Goal: Task Accomplishment & Management: Complete application form

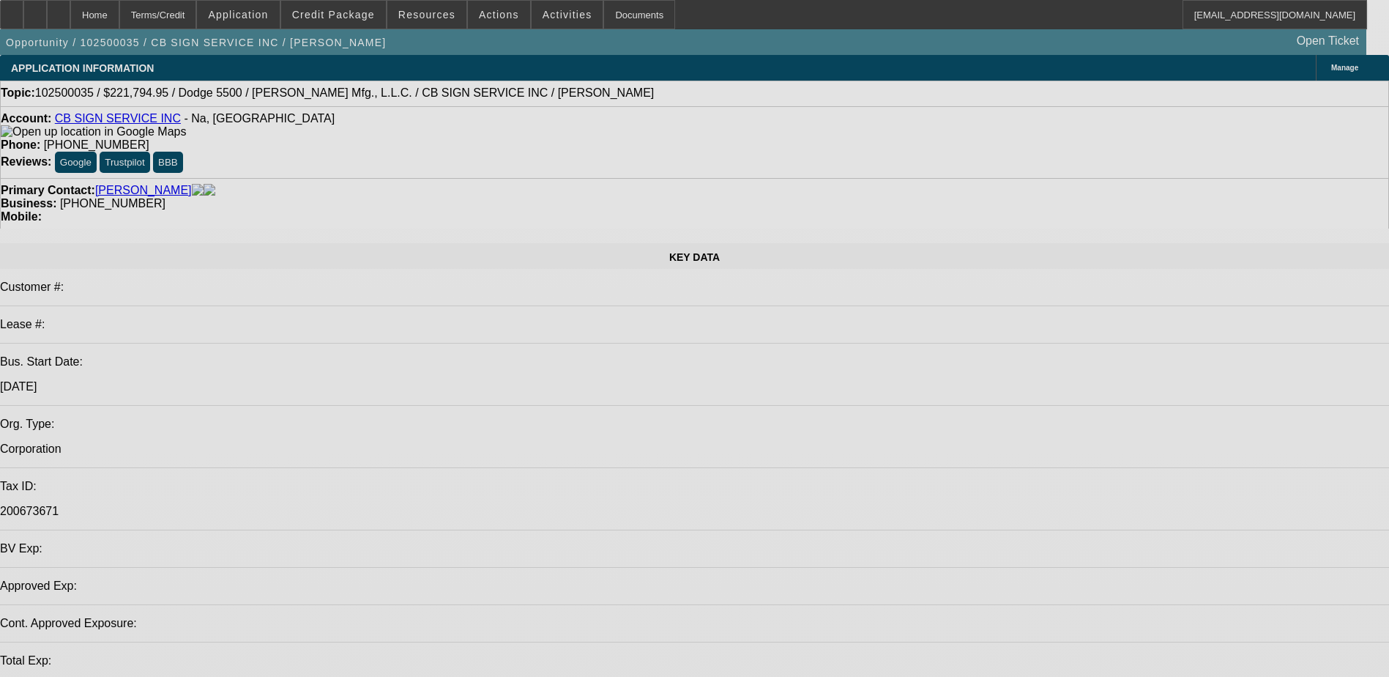
select select "0"
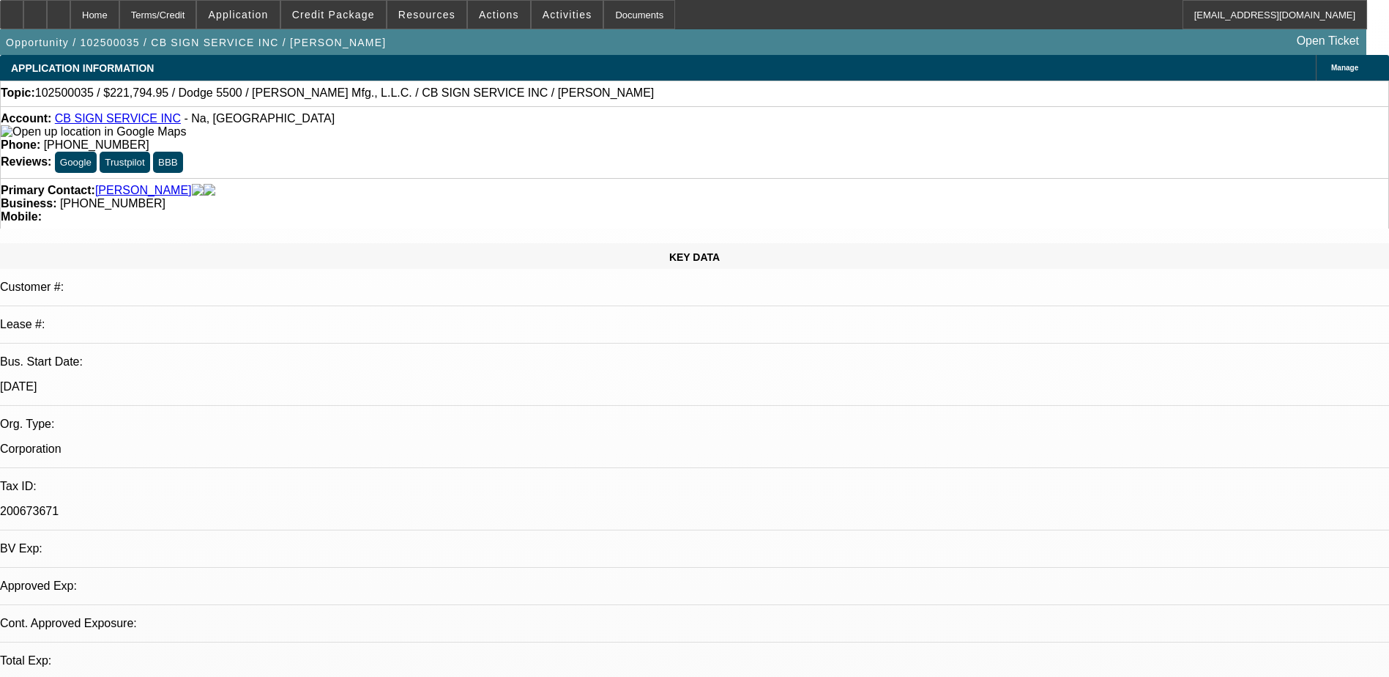
select select "0"
select select "3"
select select "0"
select select "6"
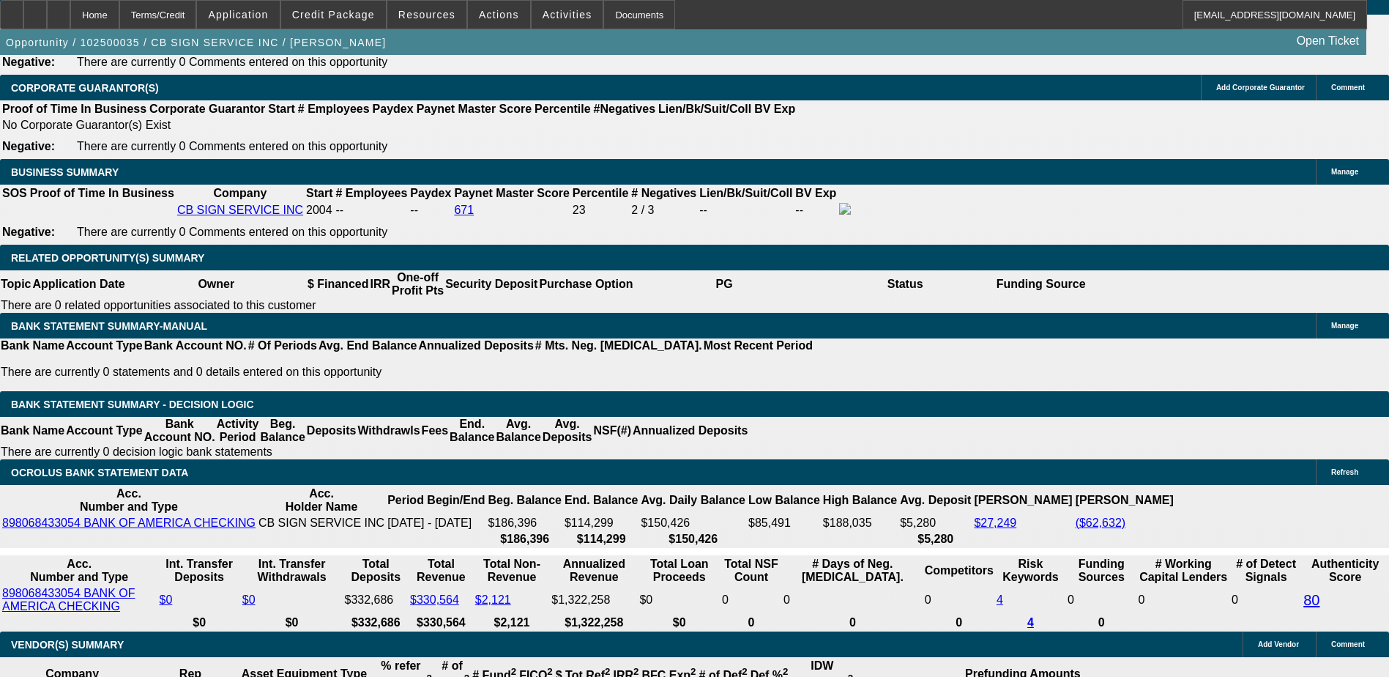
scroll to position [2270, 0]
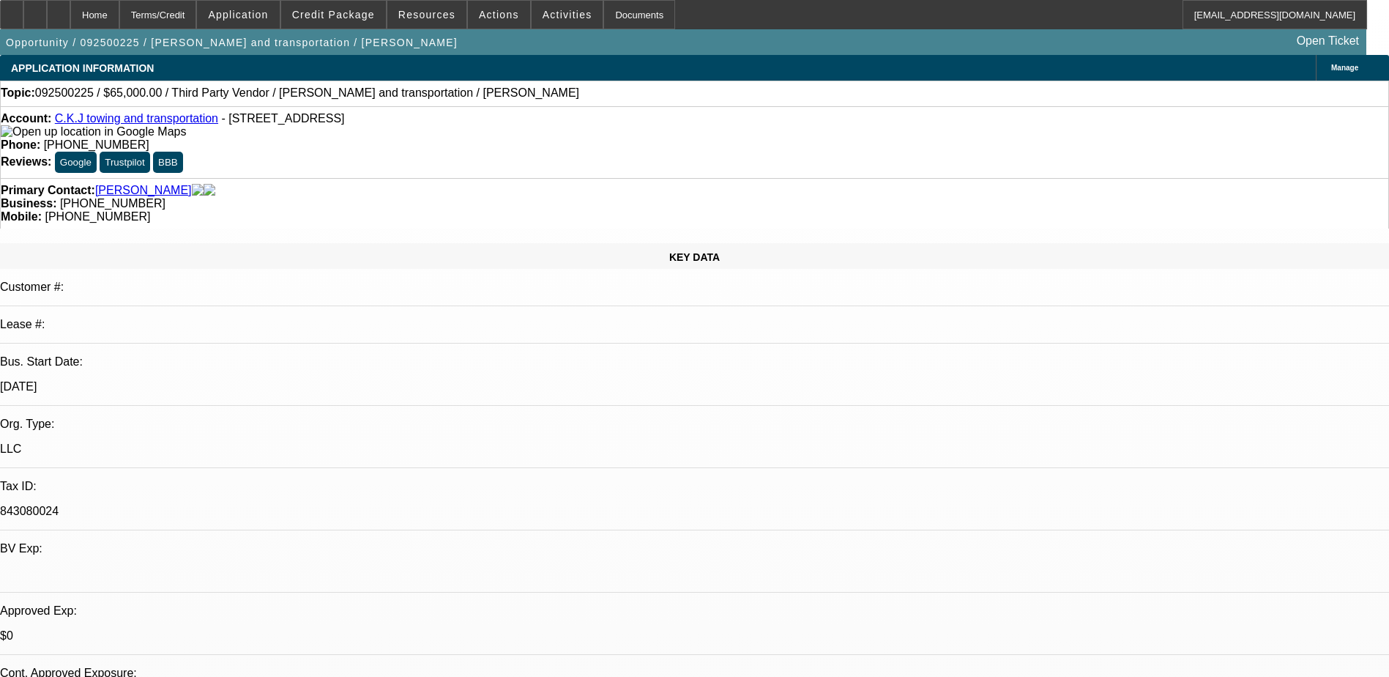
select select "0"
select select "2"
select select "0.1"
select select "1"
select select "2"
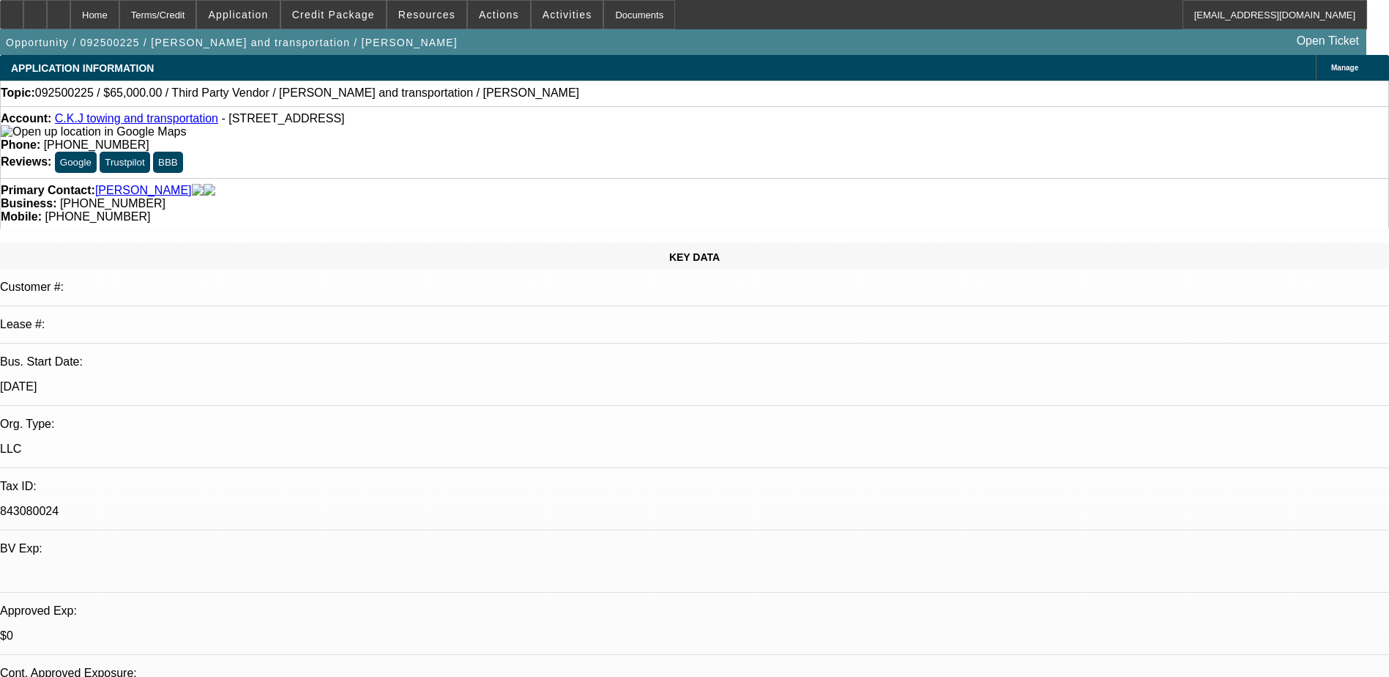
select select "4"
click at [329, 27] on span at bounding box center [333, 14] width 105 height 35
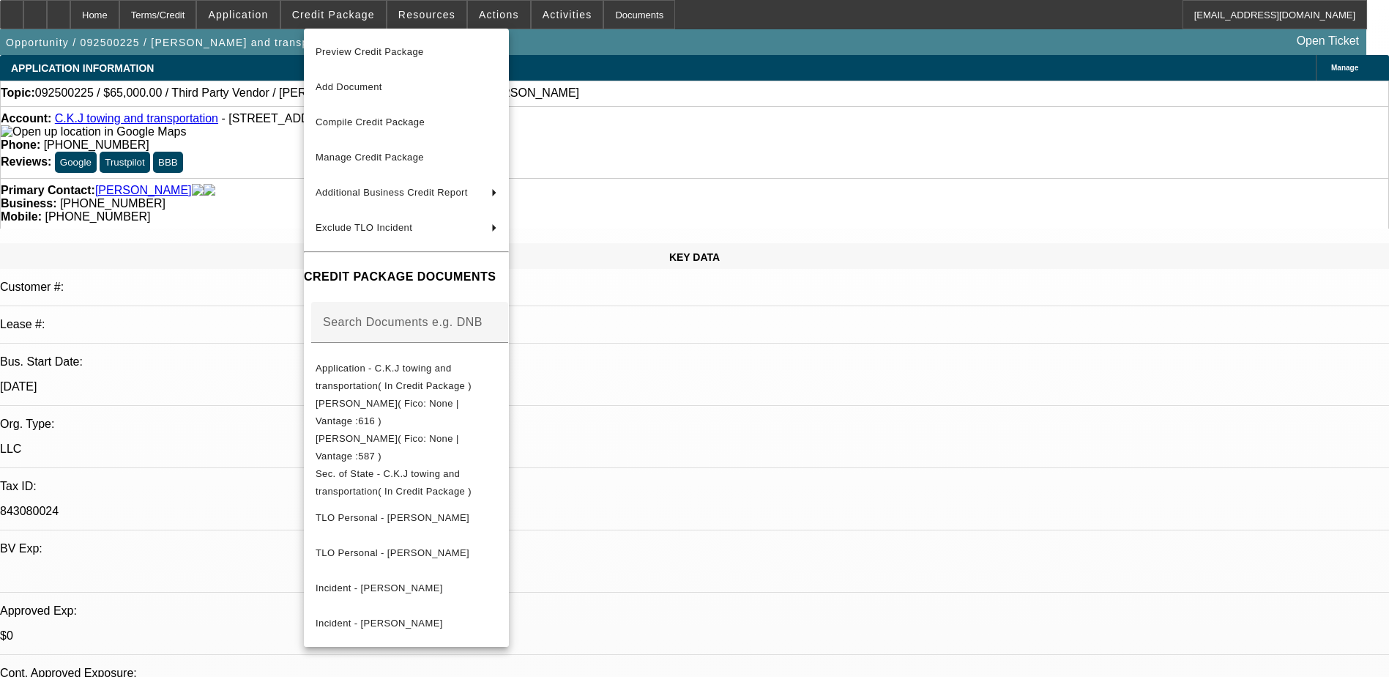
click at [696, 443] on div at bounding box center [694, 338] width 1389 height 677
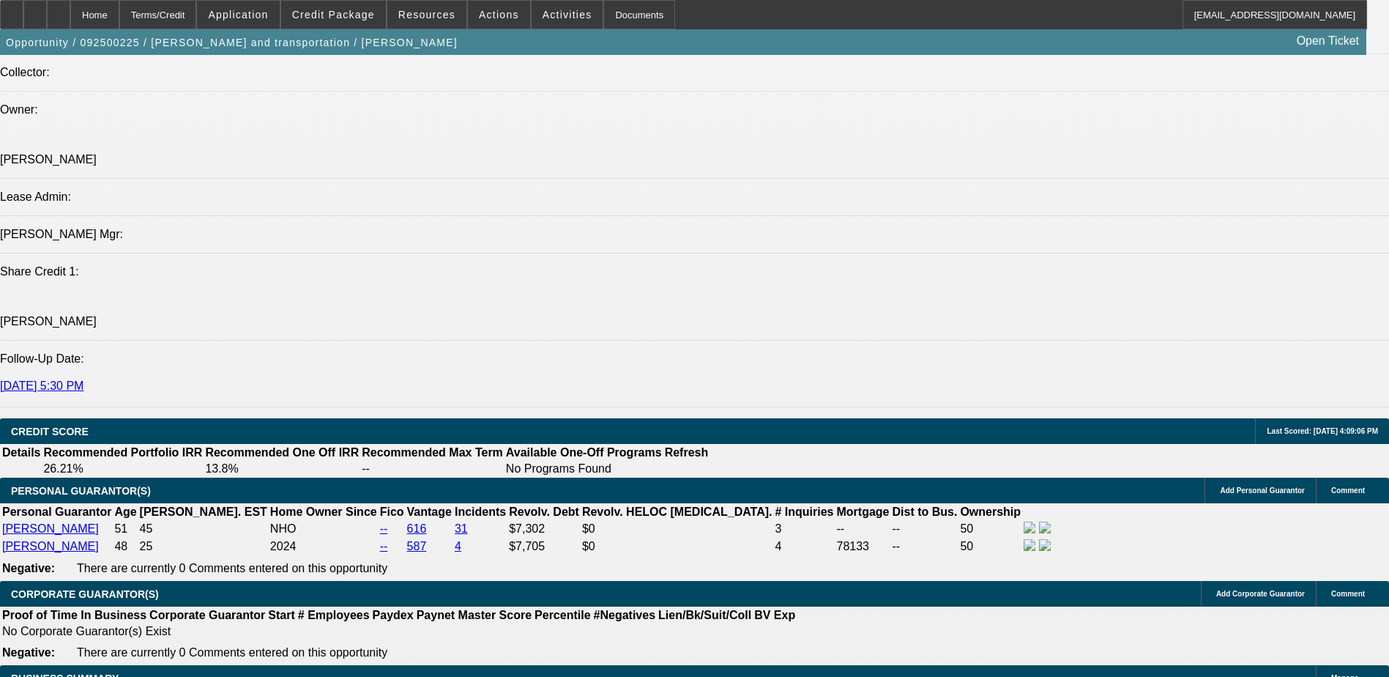
scroll to position [1831, 0]
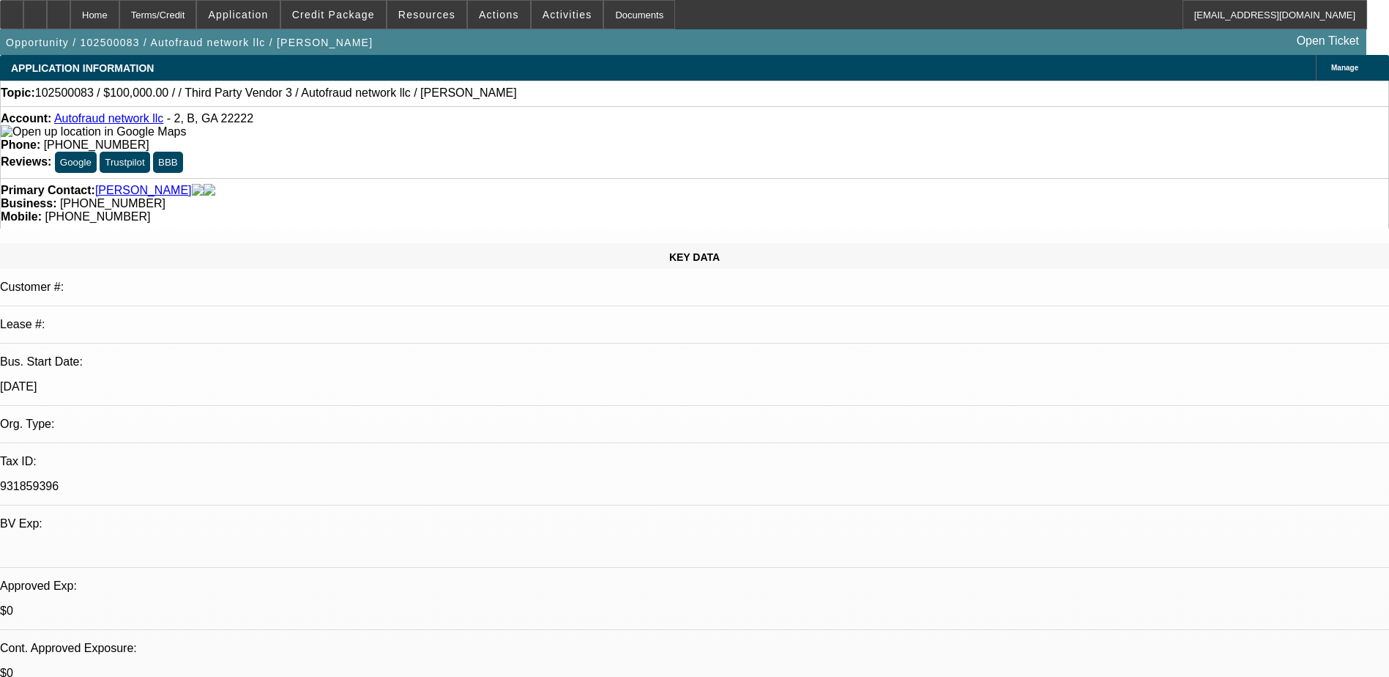
select select "0"
select select "2"
select select "0.1"
select select "4"
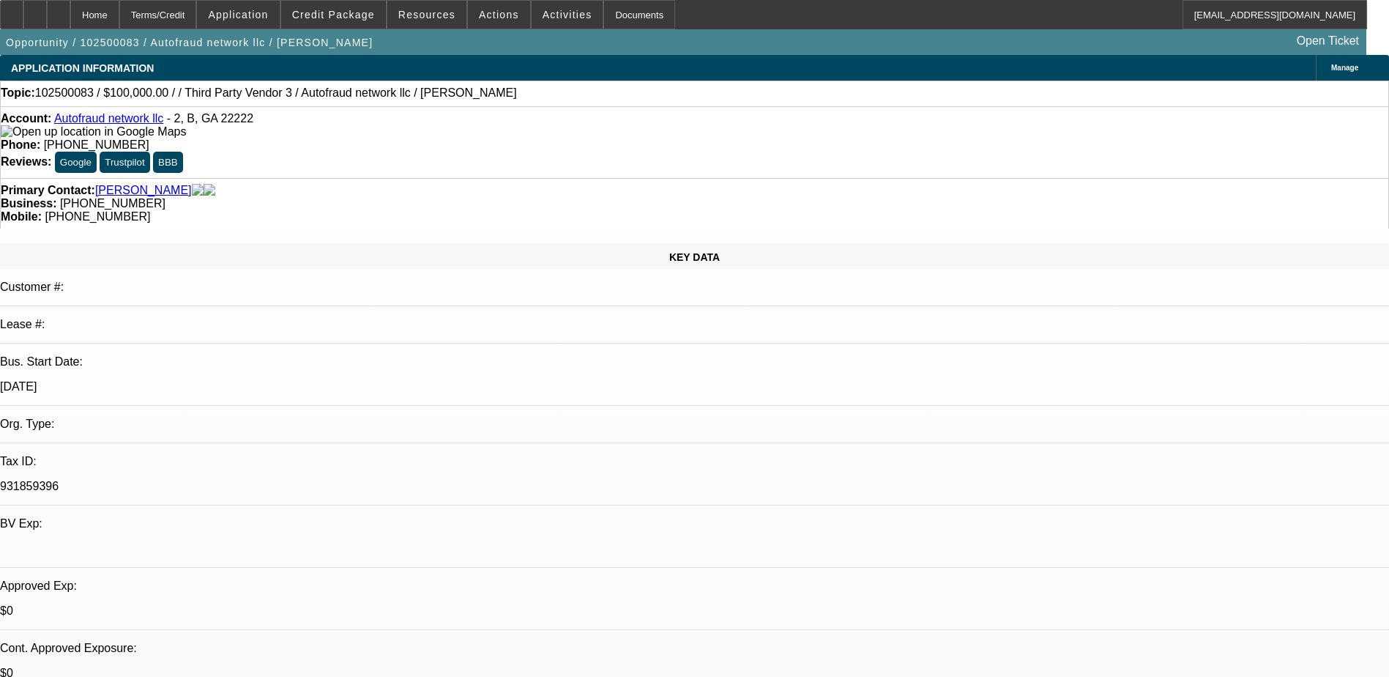
scroll to position [220, 0]
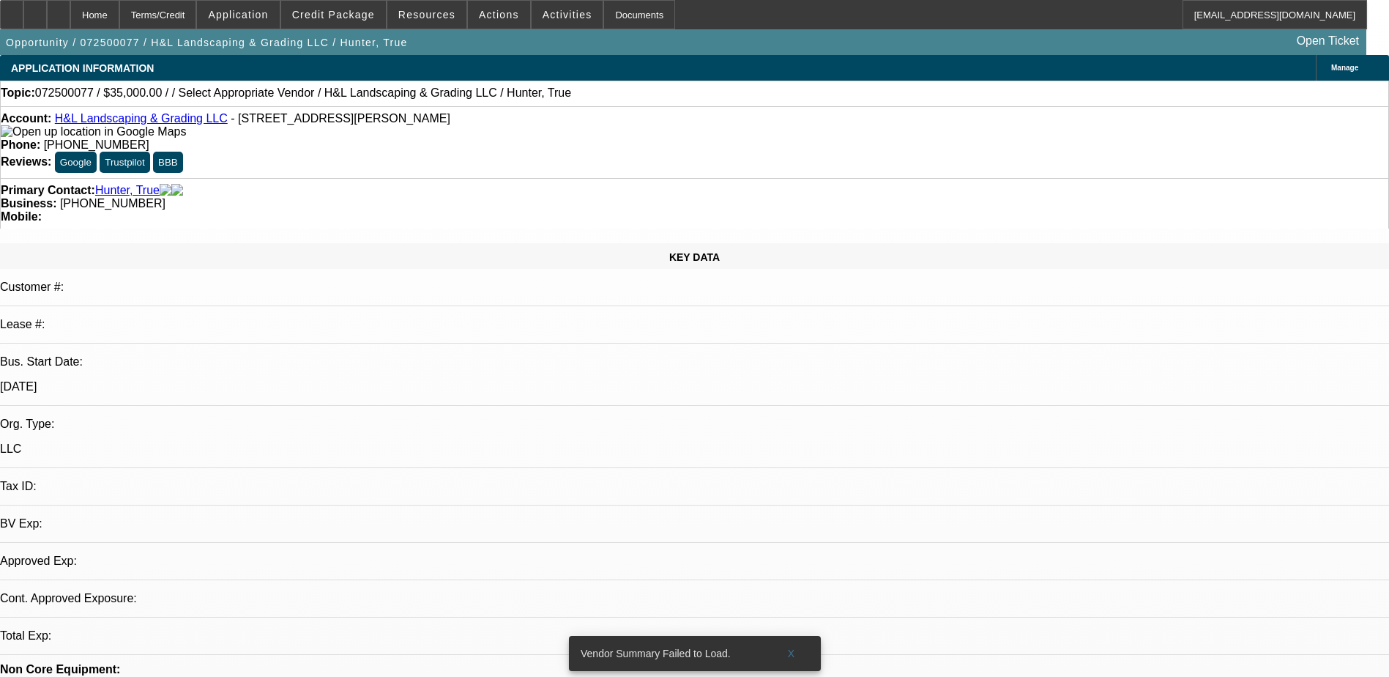
select select "0"
select select "2"
select select "0.1"
select select "1"
select select "2"
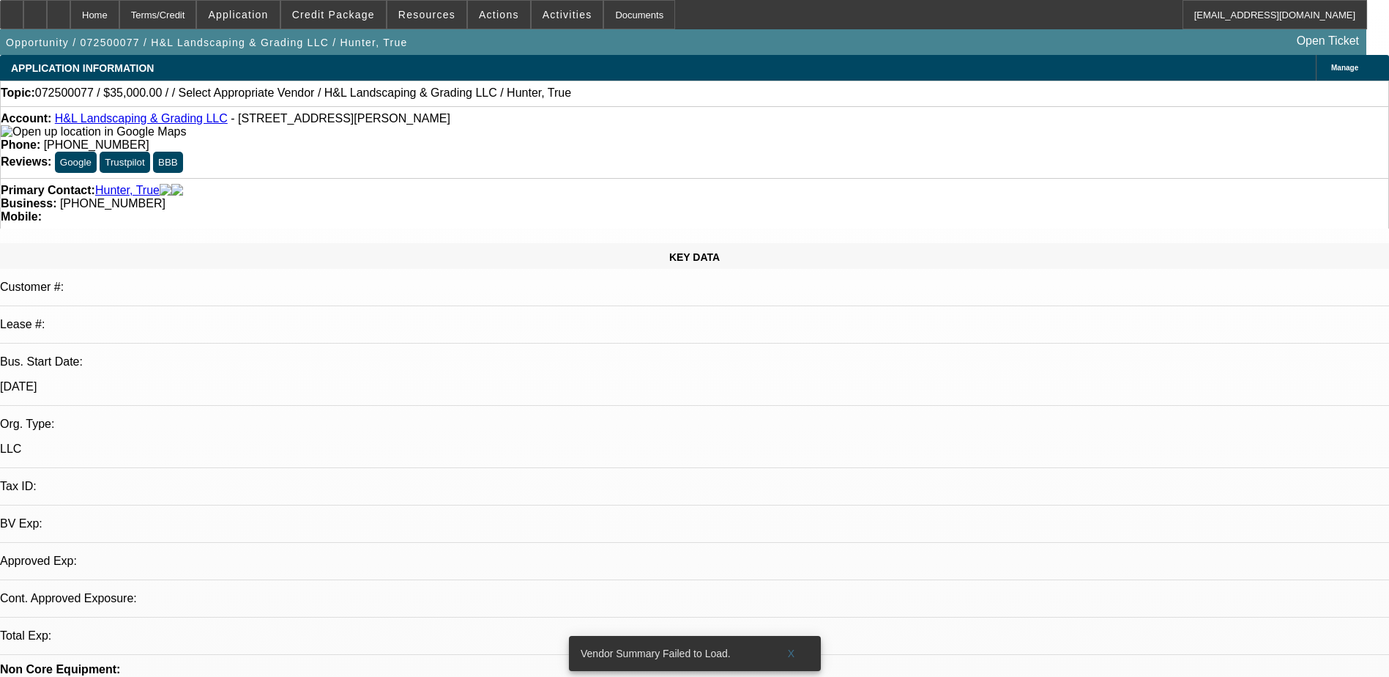
select select "4"
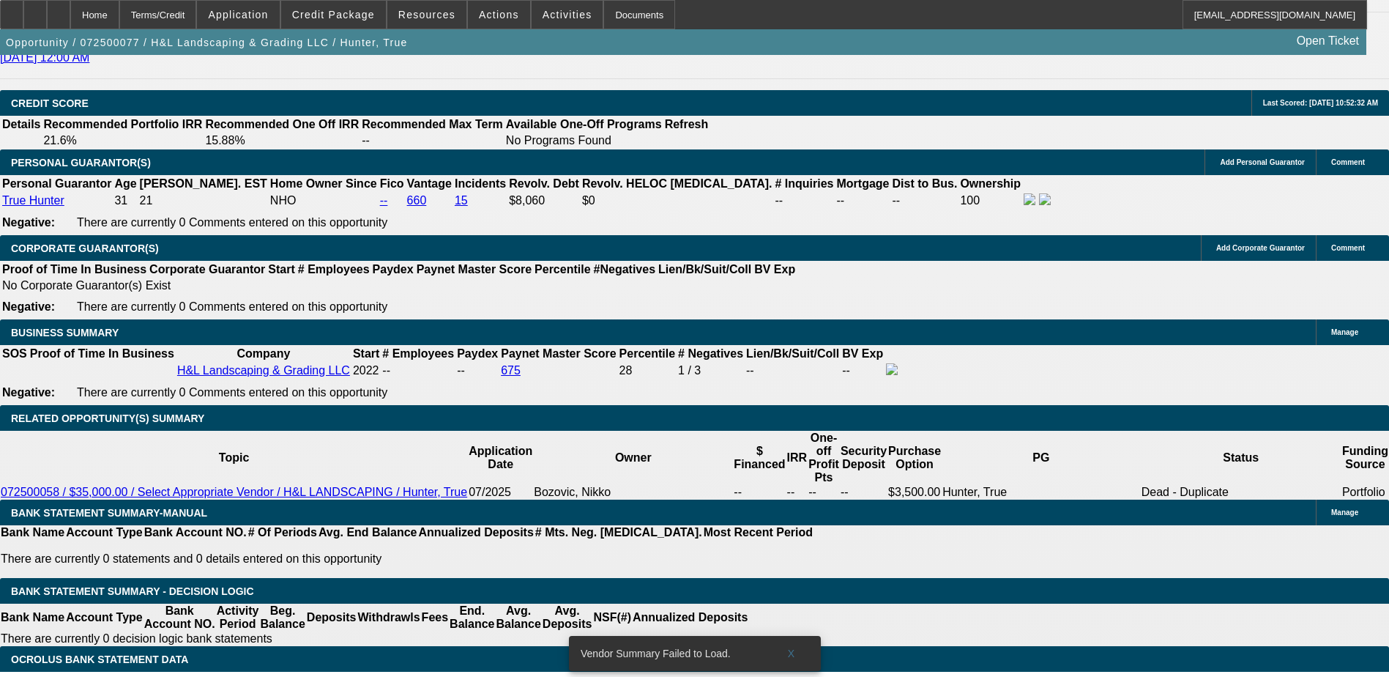
scroll to position [2050, 0]
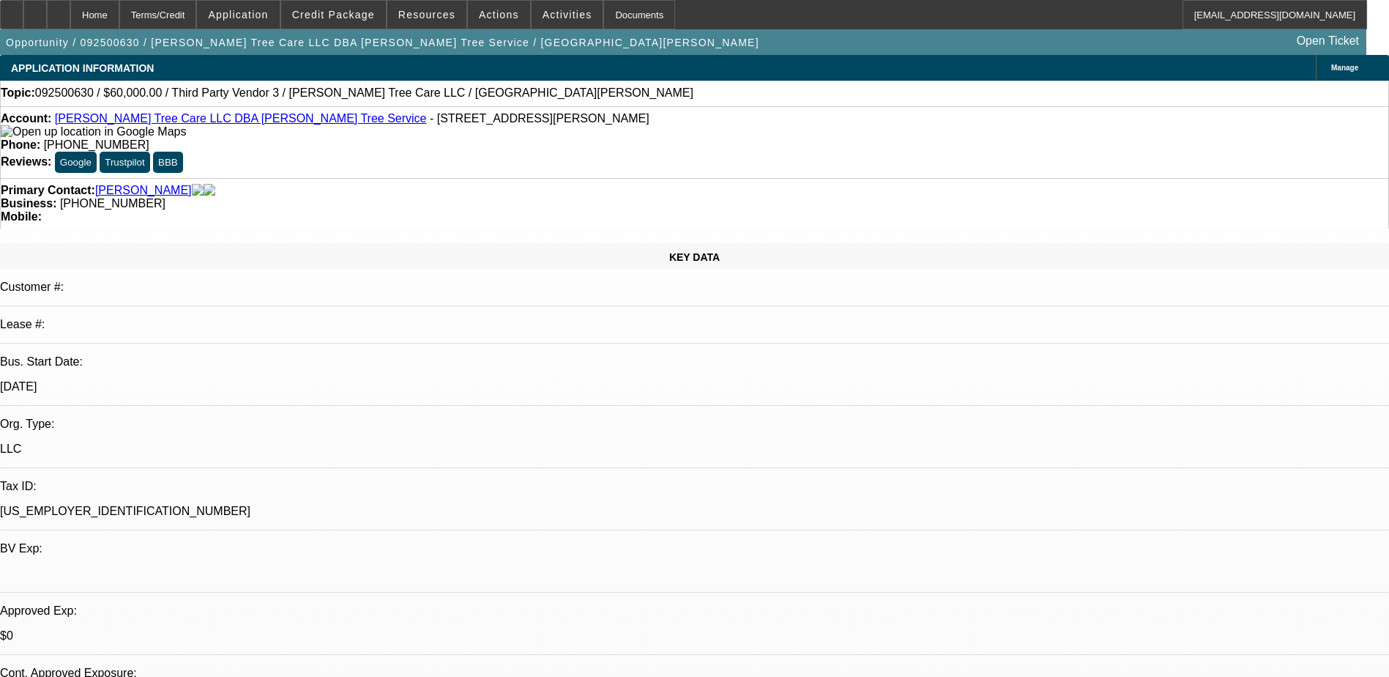
select select "0"
select select "2"
select select "0.1"
select select "4"
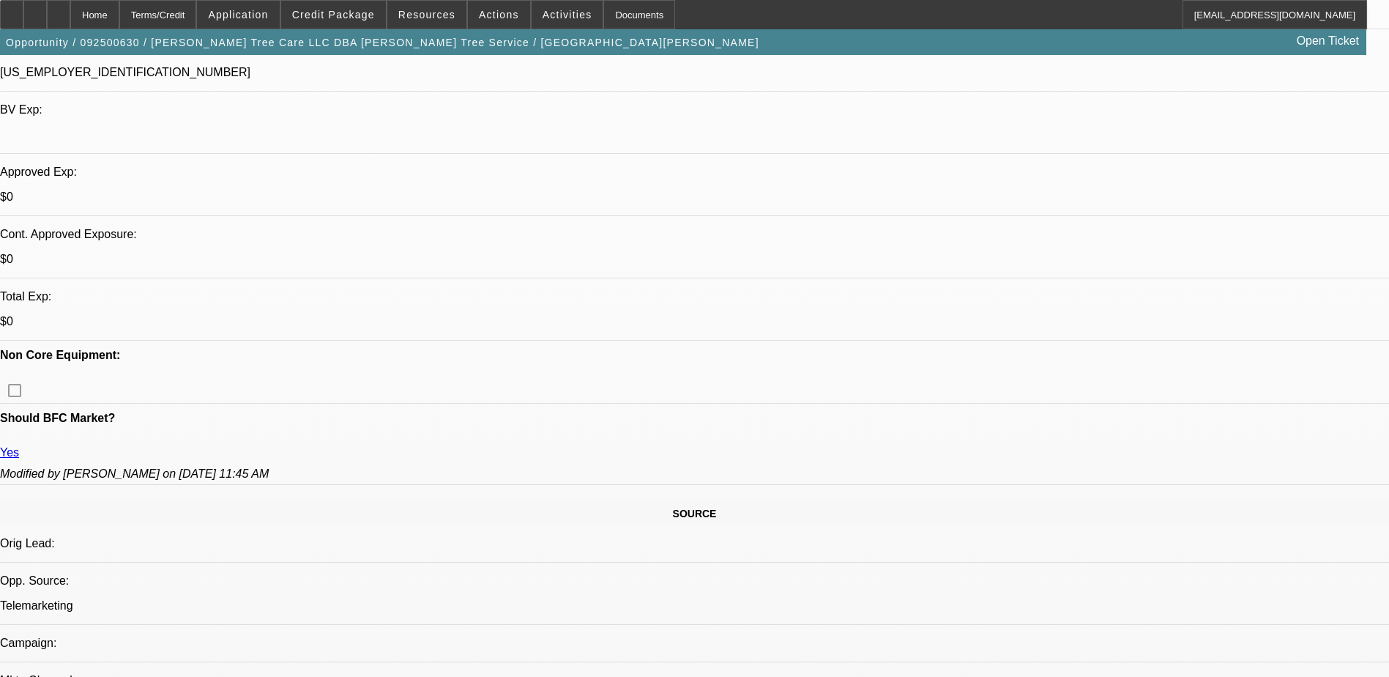
scroll to position [439, 0]
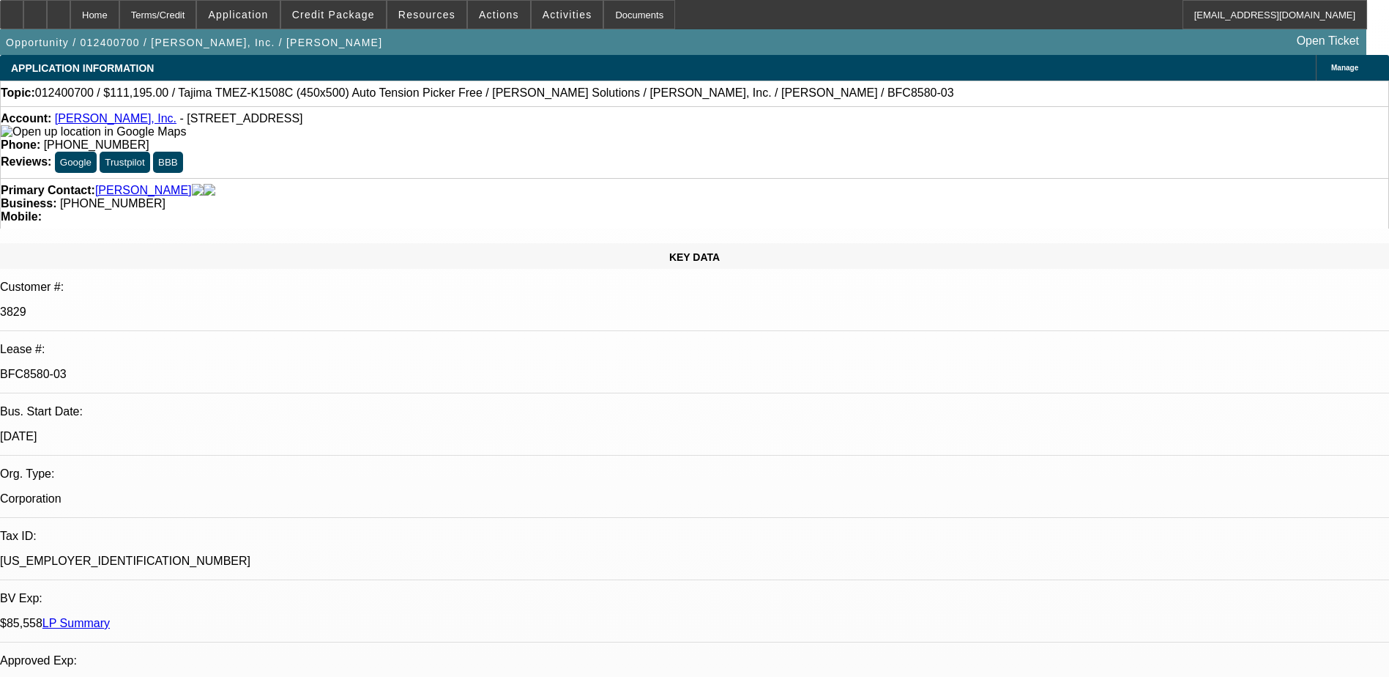
select select "0"
select select "2"
select select "0"
select select "2"
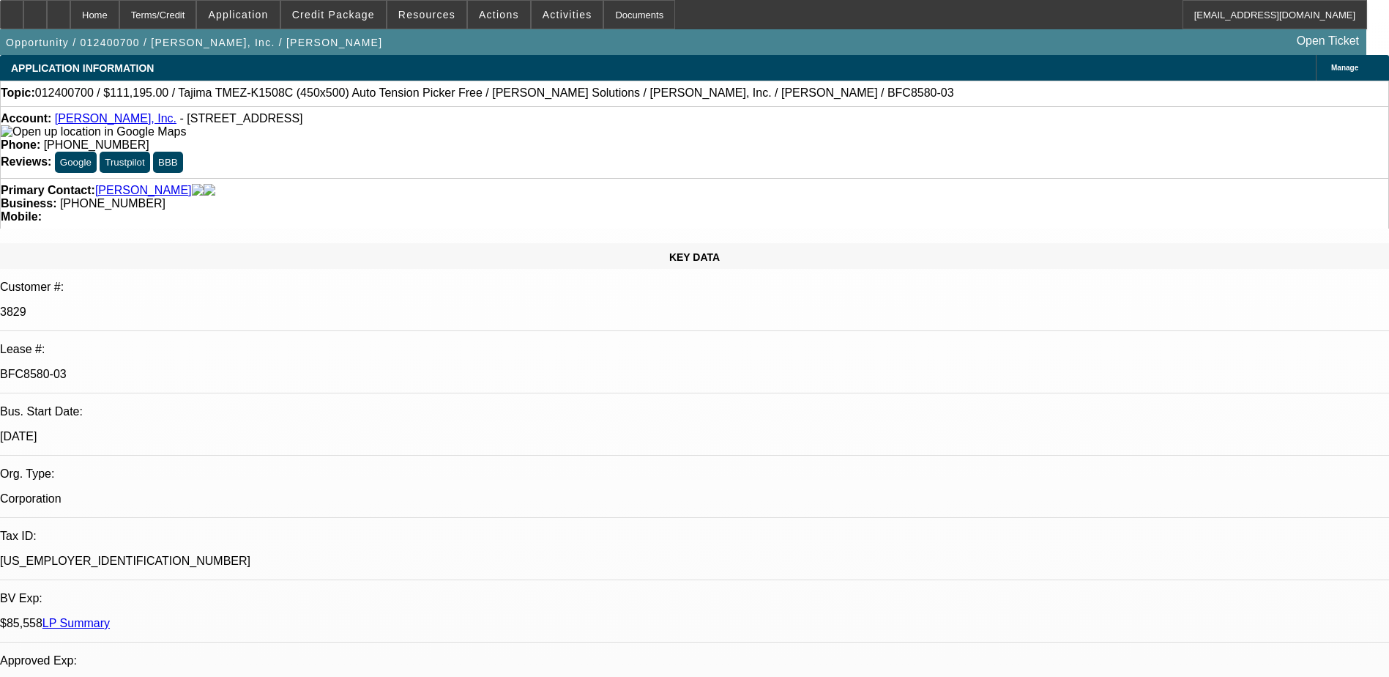
select select "0"
select select "2"
select select "0"
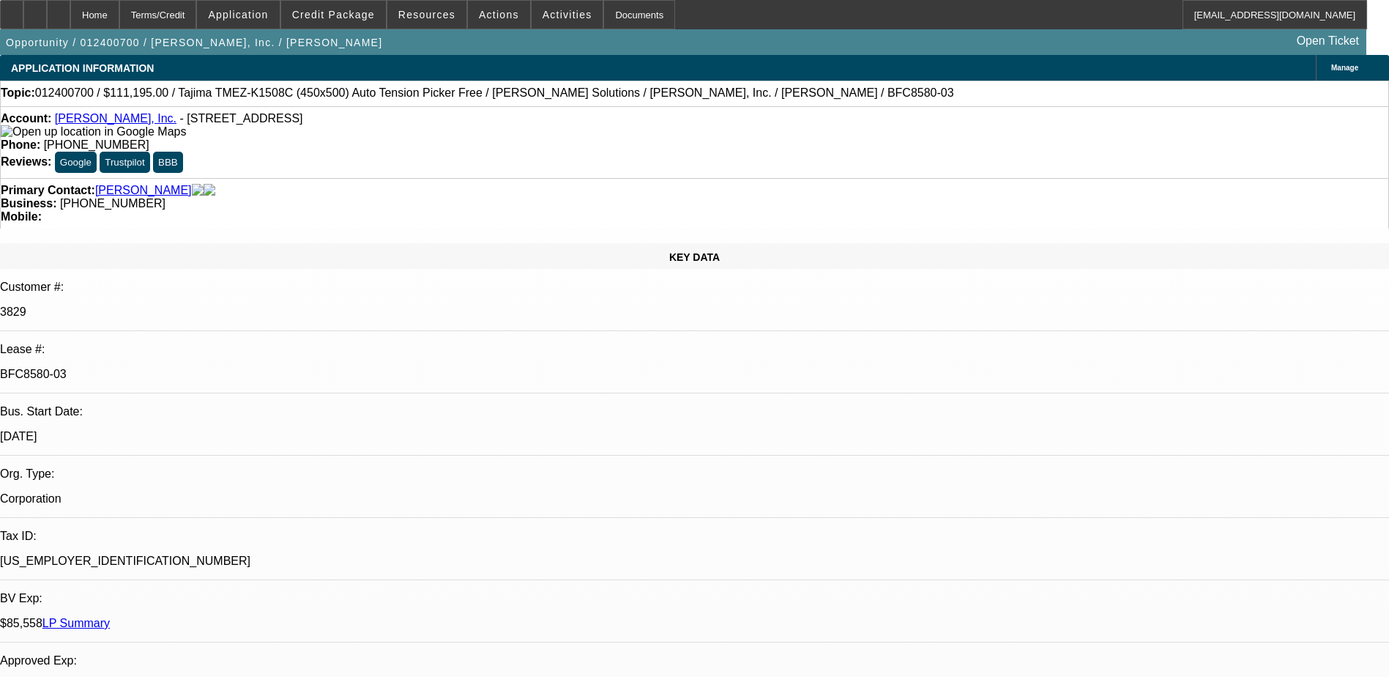
select select "0"
select select "1"
select select "2"
select select "6"
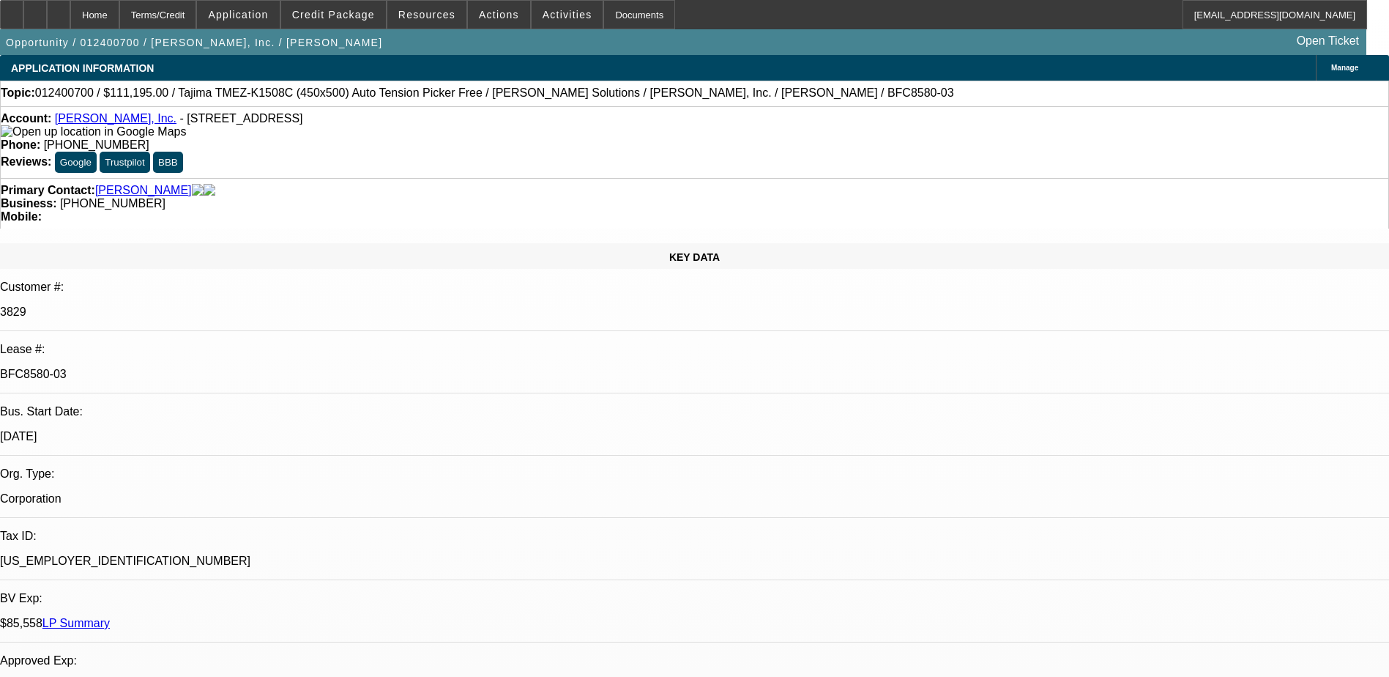
select select "1"
select select "2"
select select "6"
select select "1"
select select "2"
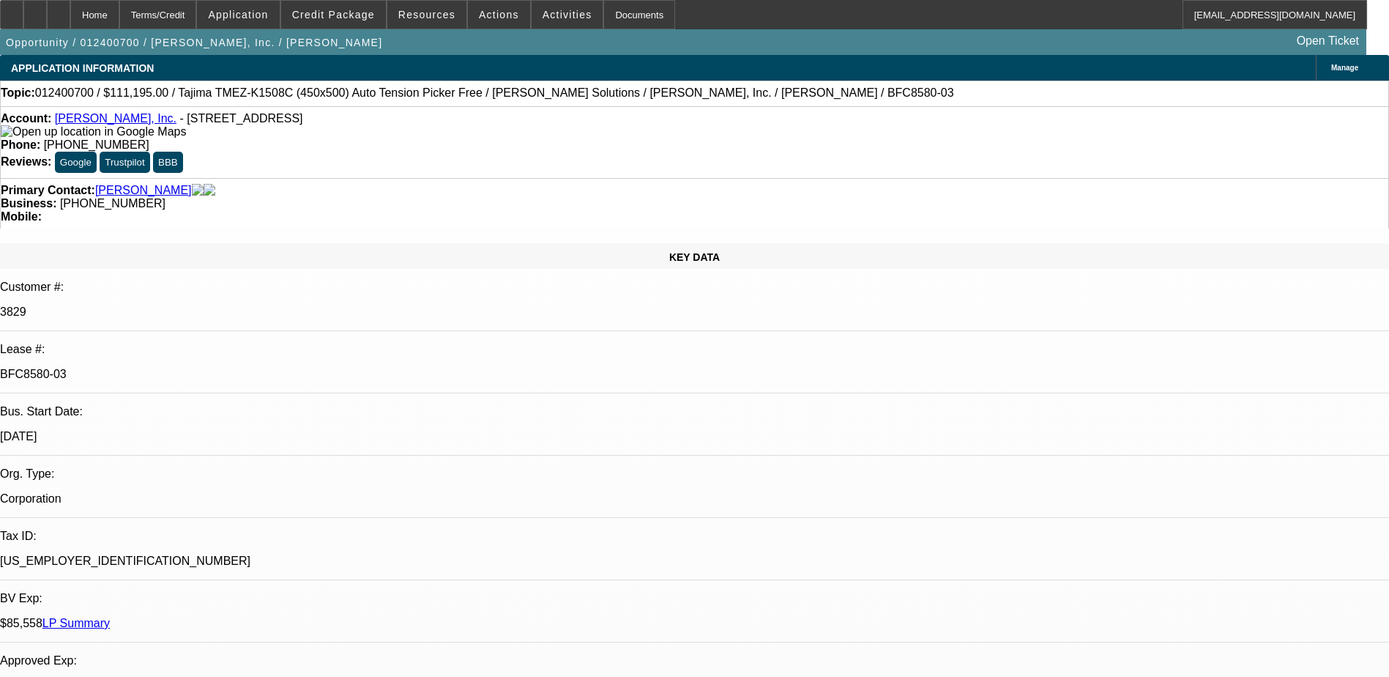
select select "6"
select select "1"
select select "6"
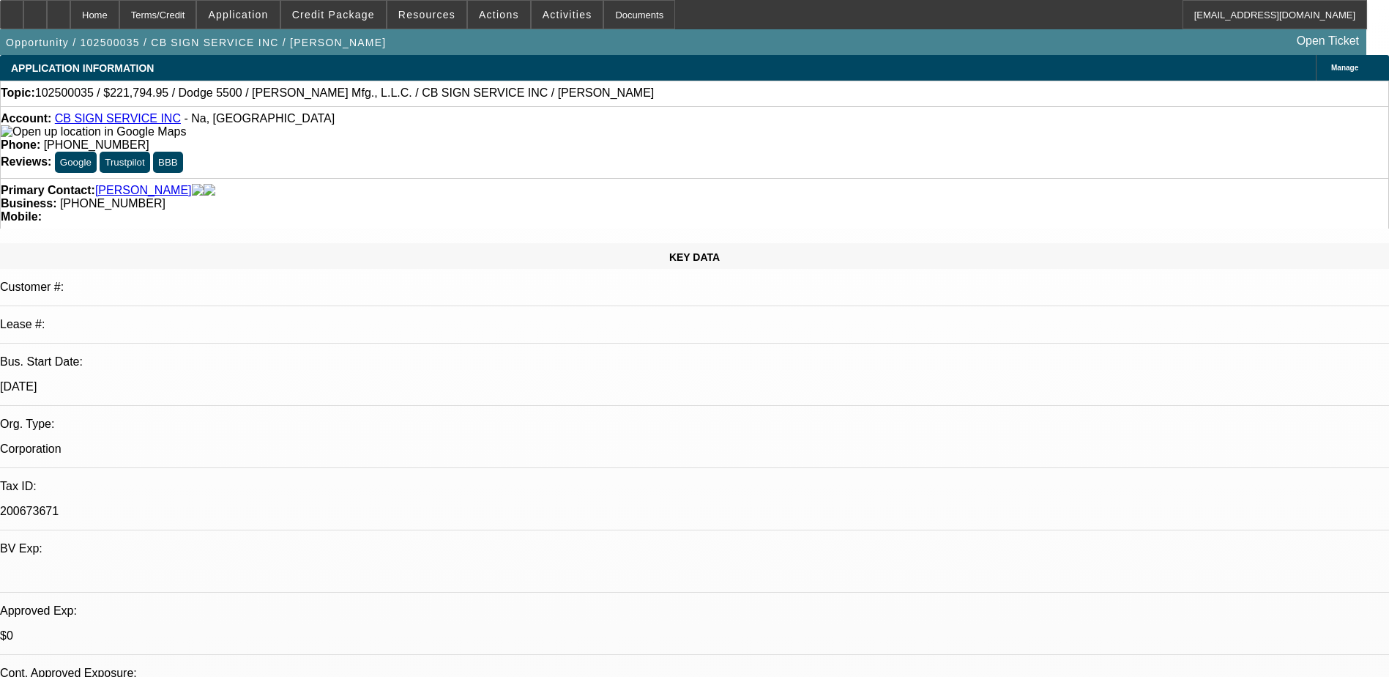
select select "0"
select select "3"
select select "0"
select select "6"
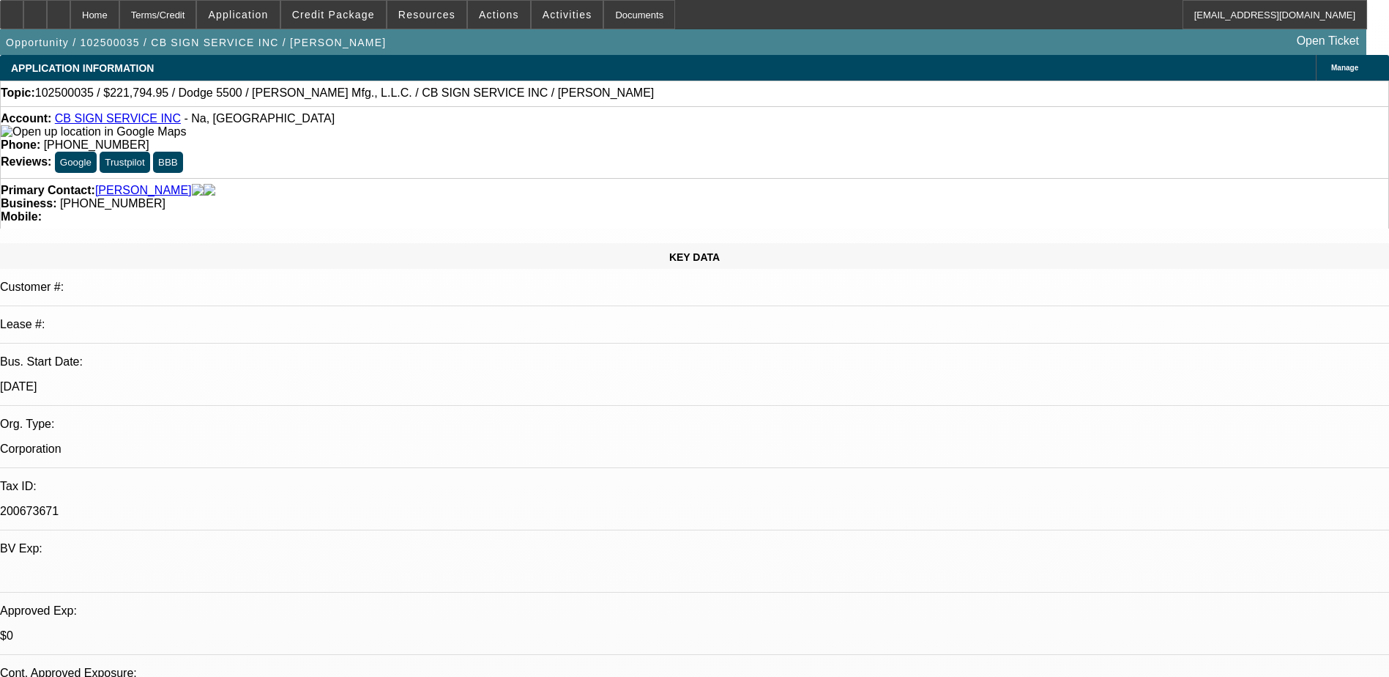
select select "0"
select select "3"
select select "0"
select select "6"
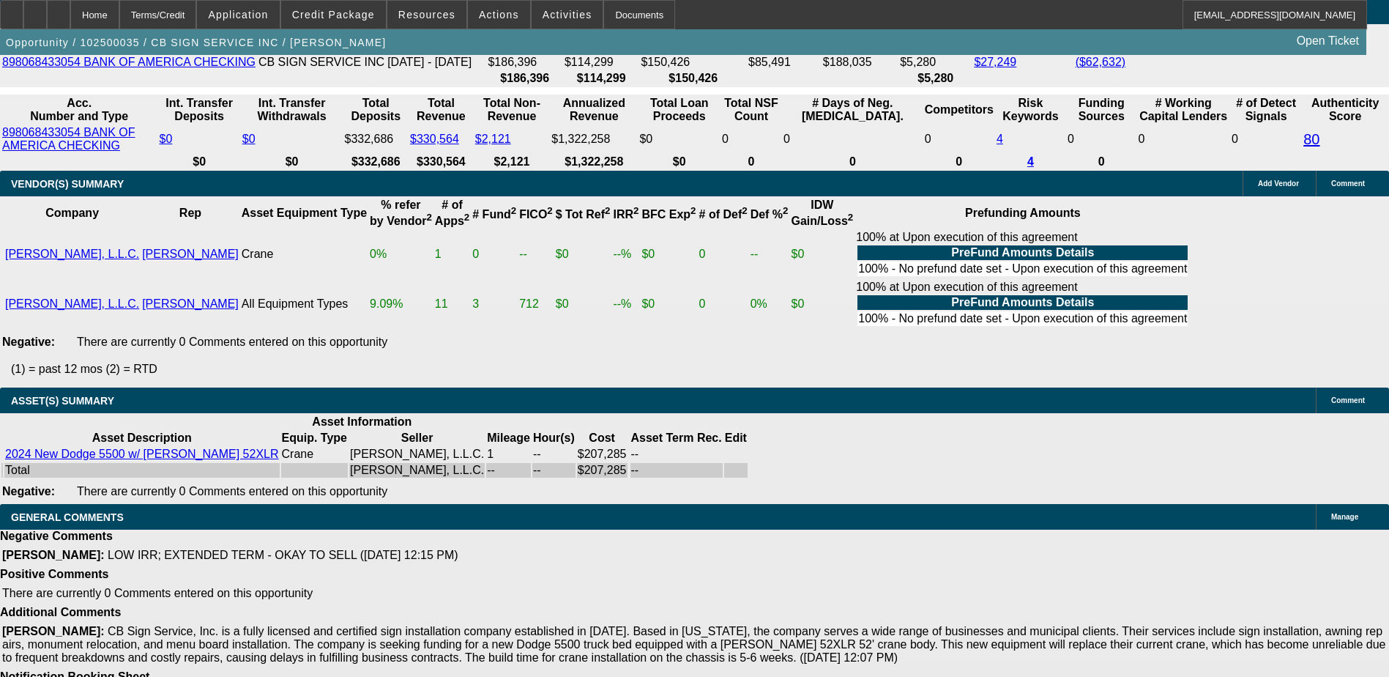
scroll to position [2722, 0]
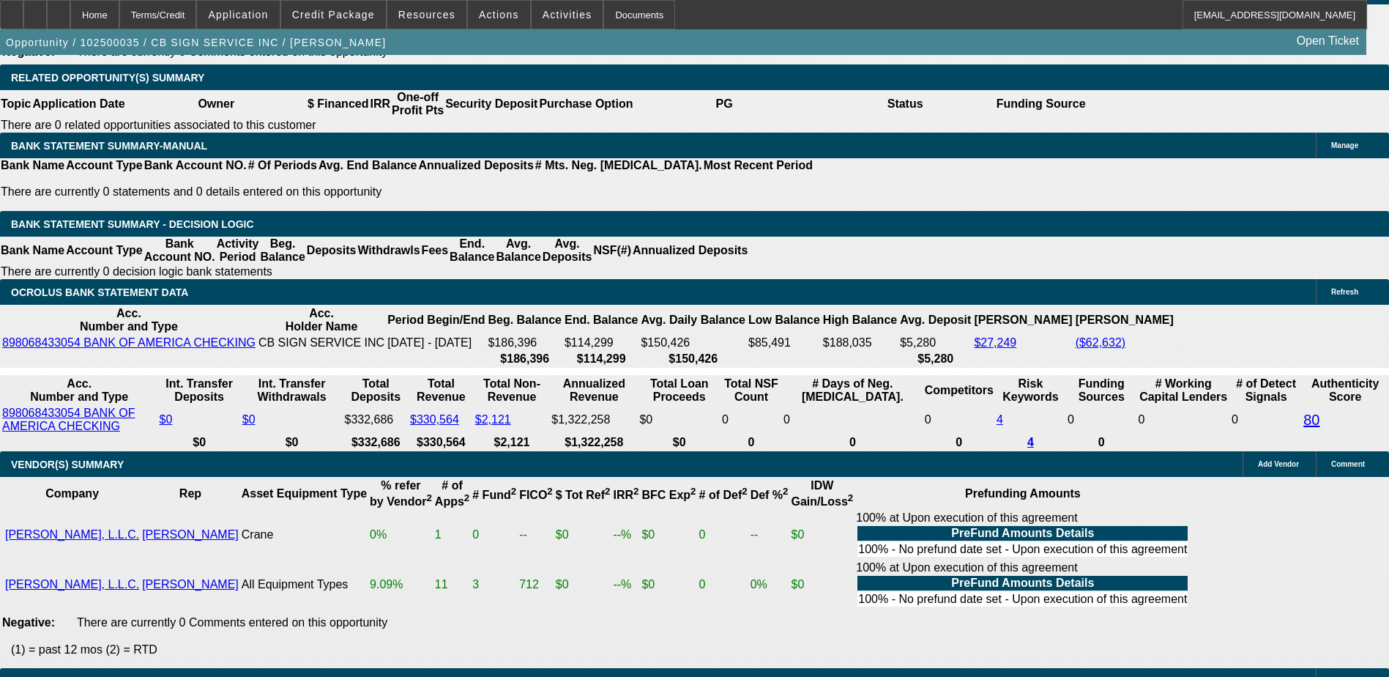
scroll to position [2356, 0]
